Goal: Task Accomplishment & Management: Use online tool/utility

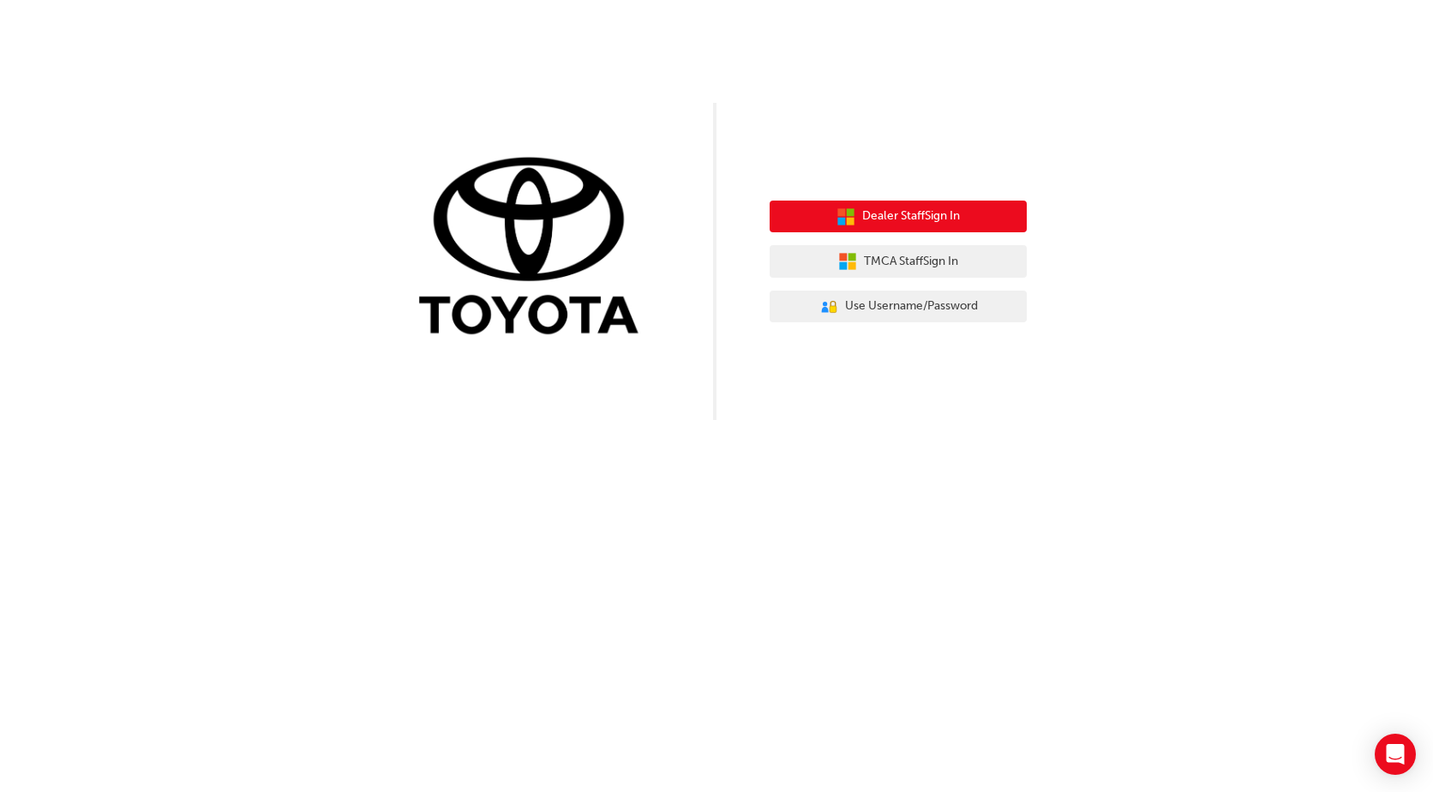
click at [868, 205] on button "Dealer Staff Sign In" at bounding box center [898, 217] width 257 height 33
